Goal: Task Accomplishment & Management: Manage account settings

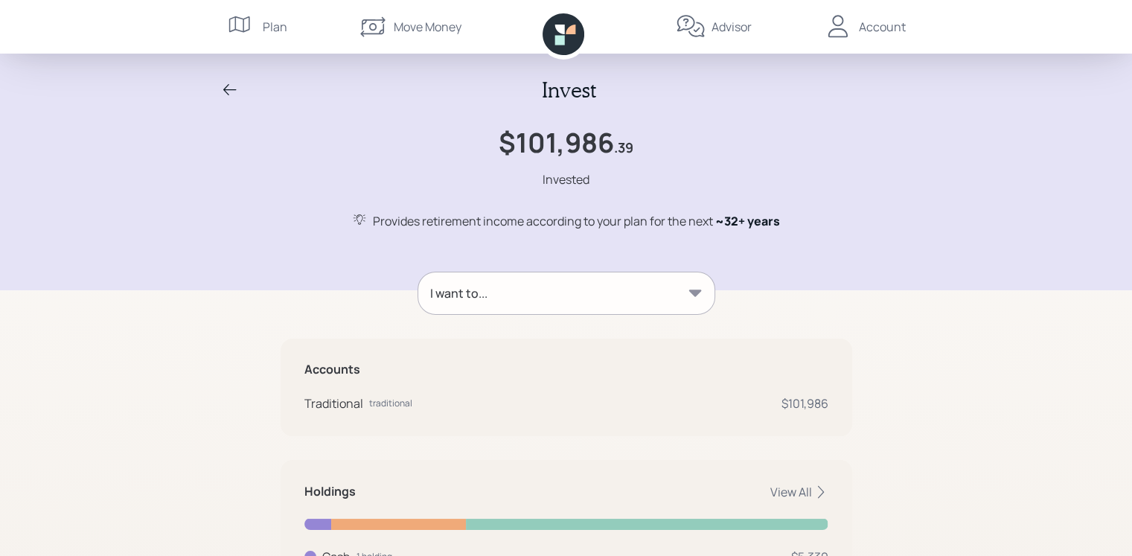
click at [894, 31] on div "Account" at bounding box center [882, 27] width 47 height 18
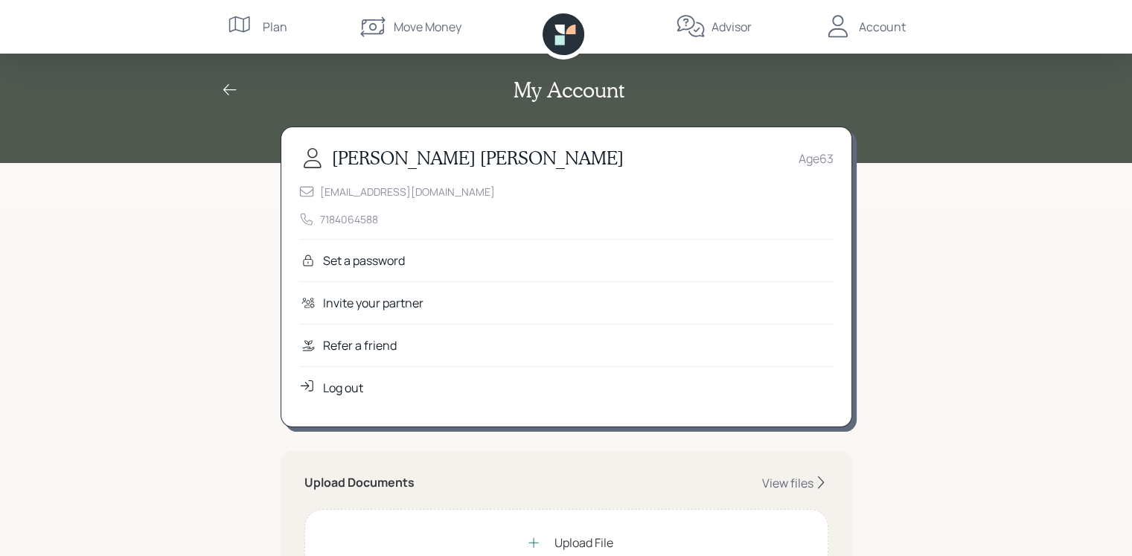
click at [342, 392] on div "Log out" at bounding box center [343, 388] width 40 height 18
